Goal: Transaction & Acquisition: Purchase product/service

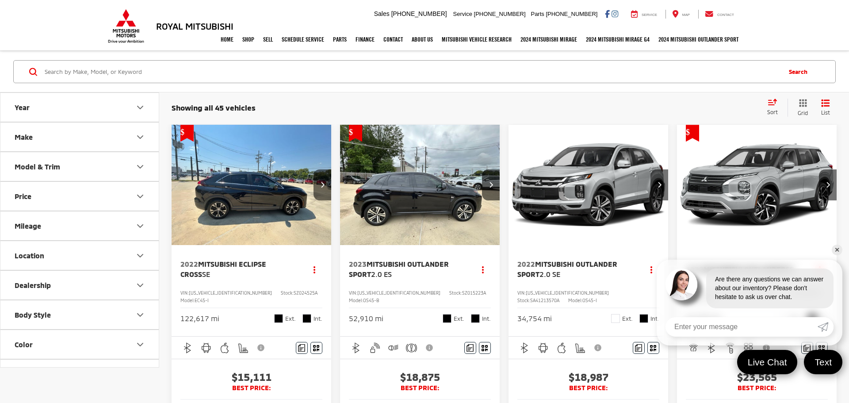
click at [141, 137] on icon "Make" at bounding box center [139, 137] width 5 height 3
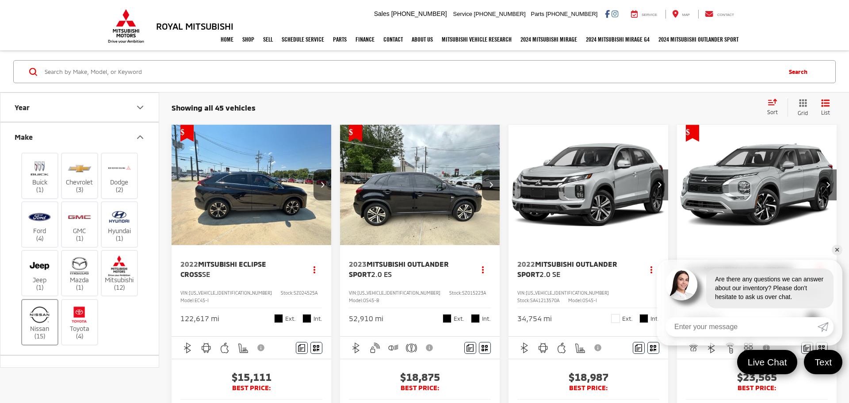
click at [42, 320] on img at bounding box center [39, 314] width 24 height 21
click at [0, 0] on input "Nissan (15)" at bounding box center [0, 0] width 0 height 0
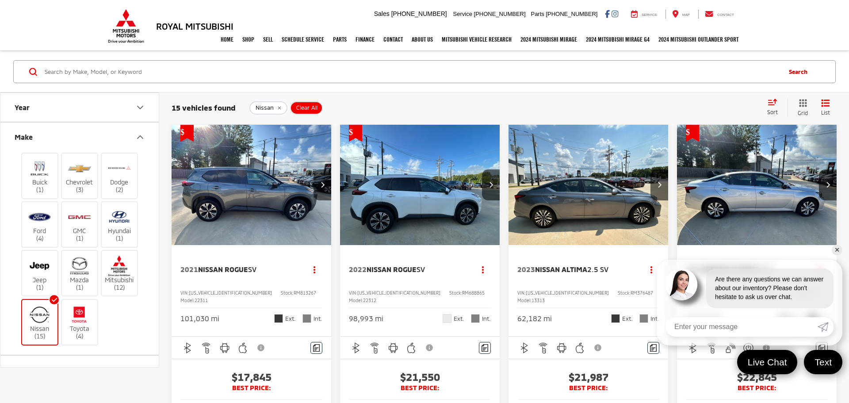
click at [253, 222] on img "2021 Nissan Rogue SV 0" at bounding box center [251, 185] width 161 height 121
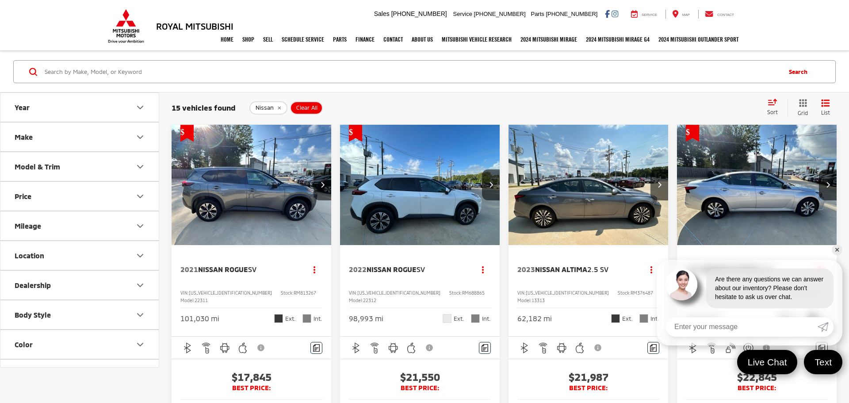
click at [55, 114] on button "Year" at bounding box center [79, 107] width 159 height 29
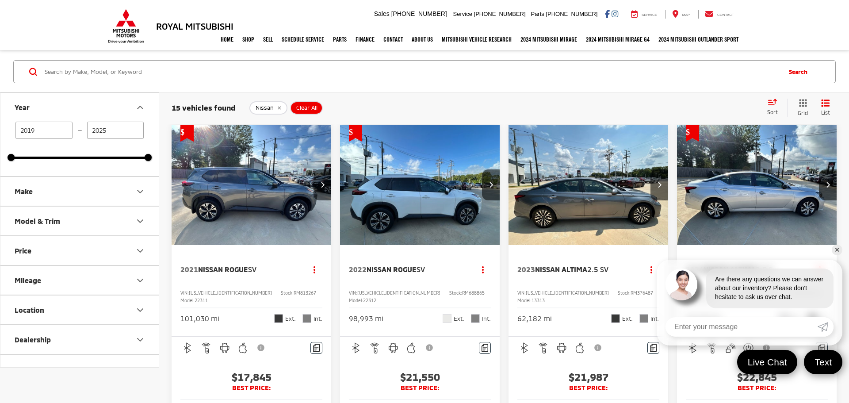
click at [81, 202] on button "Make" at bounding box center [79, 191] width 159 height 29
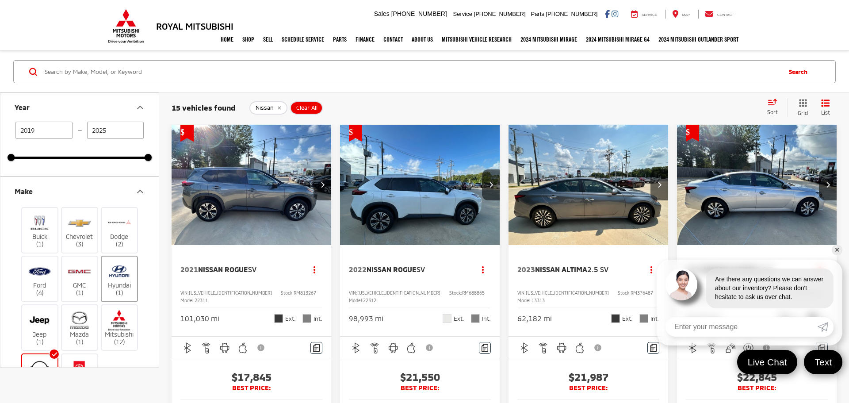
click at [121, 286] on label "Hyundai (1)" at bounding box center [120, 279] width 36 height 36
click at [0, 0] on input "Hyundai (1)" at bounding box center [0, 0] width 0 height 0
click at [118, 286] on label "Hyundai (1)" at bounding box center [120, 279] width 36 height 36
click at [0, 0] on input "Hyundai (1)" at bounding box center [0, 0] width 0 height 0
click at [118, 286] on label "Hyundai (1)" at bounding box center [120, 279] width 36 height 36
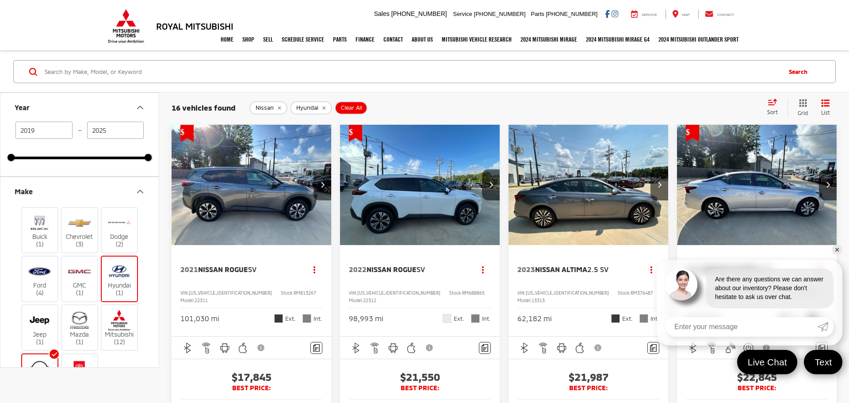
click at [0, 0] on input "Hyundai (1)" at bounding box center [0, 0] width 0 height 0
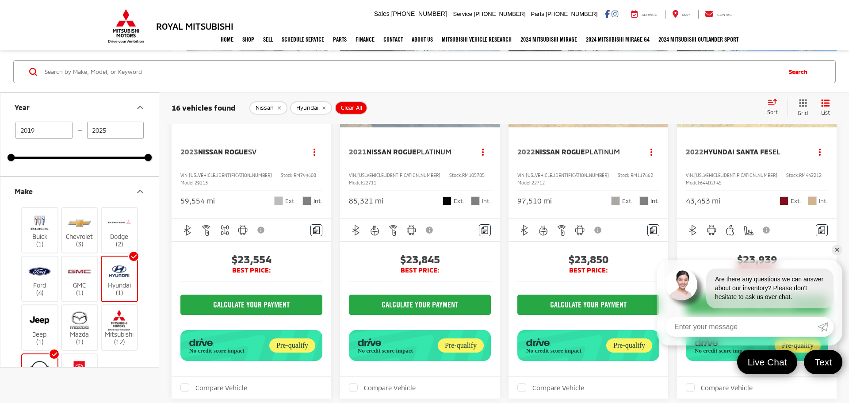
scroll to position [937, 0]
